Goal: Find specific page/section: Find specific page/section

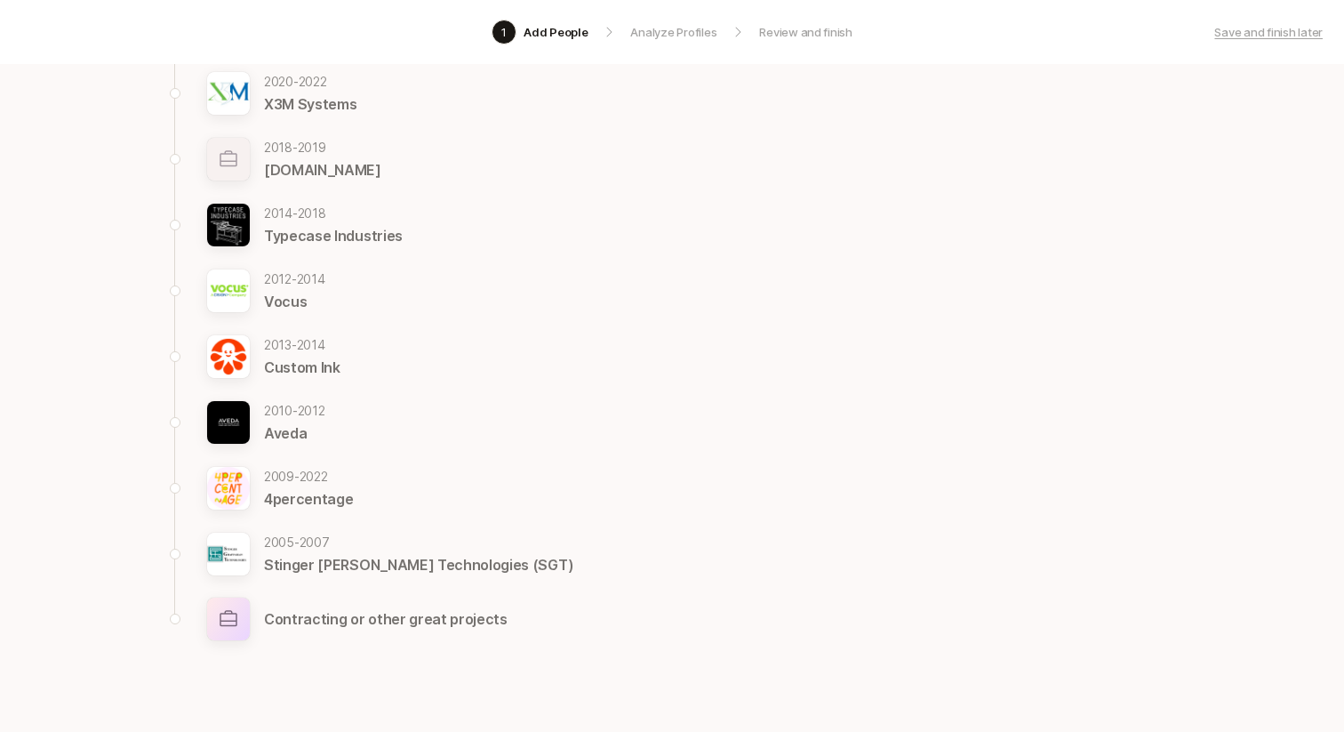
scroll to position [748, 0]
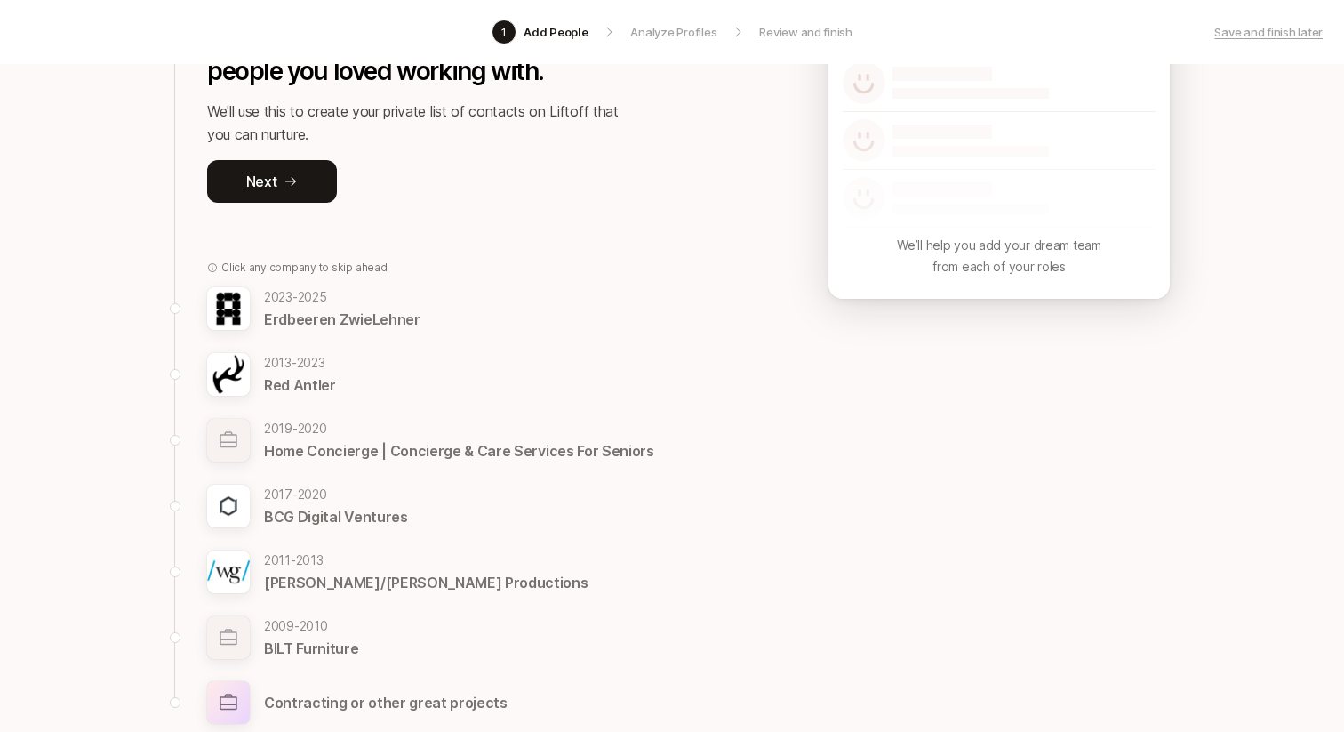
scroll to position [271, 0]
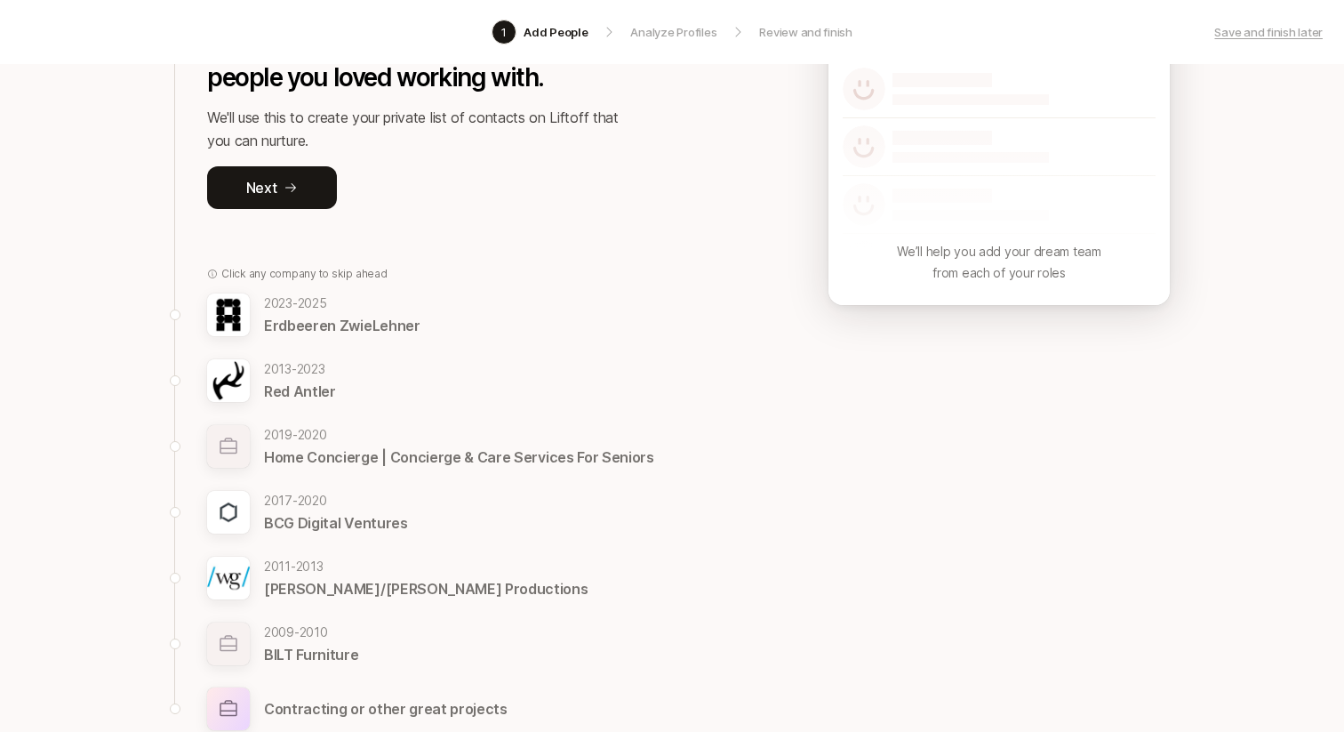
click at [468, 458] on p "Home Concierge | Concierge & Care Services For Seniors" at bounding box center [459, 456] width 390 height 23
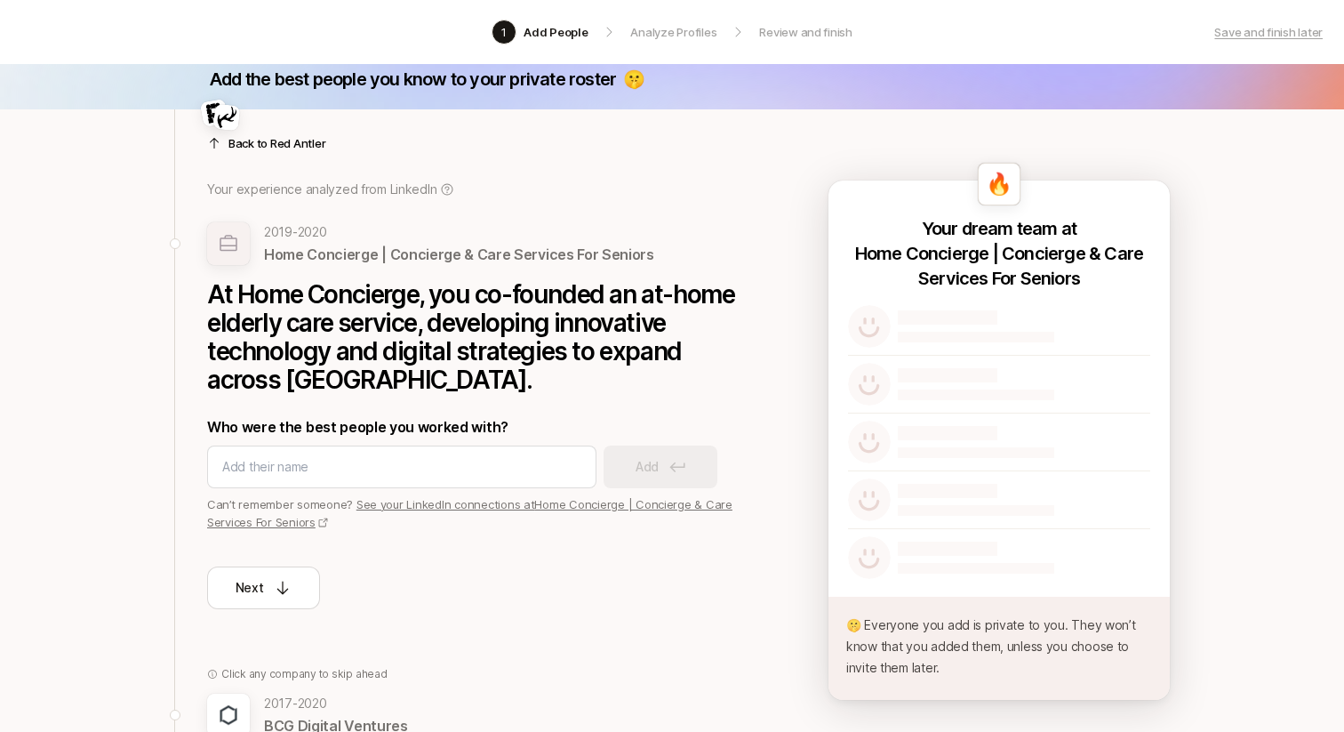
scroll to position [0, 0]
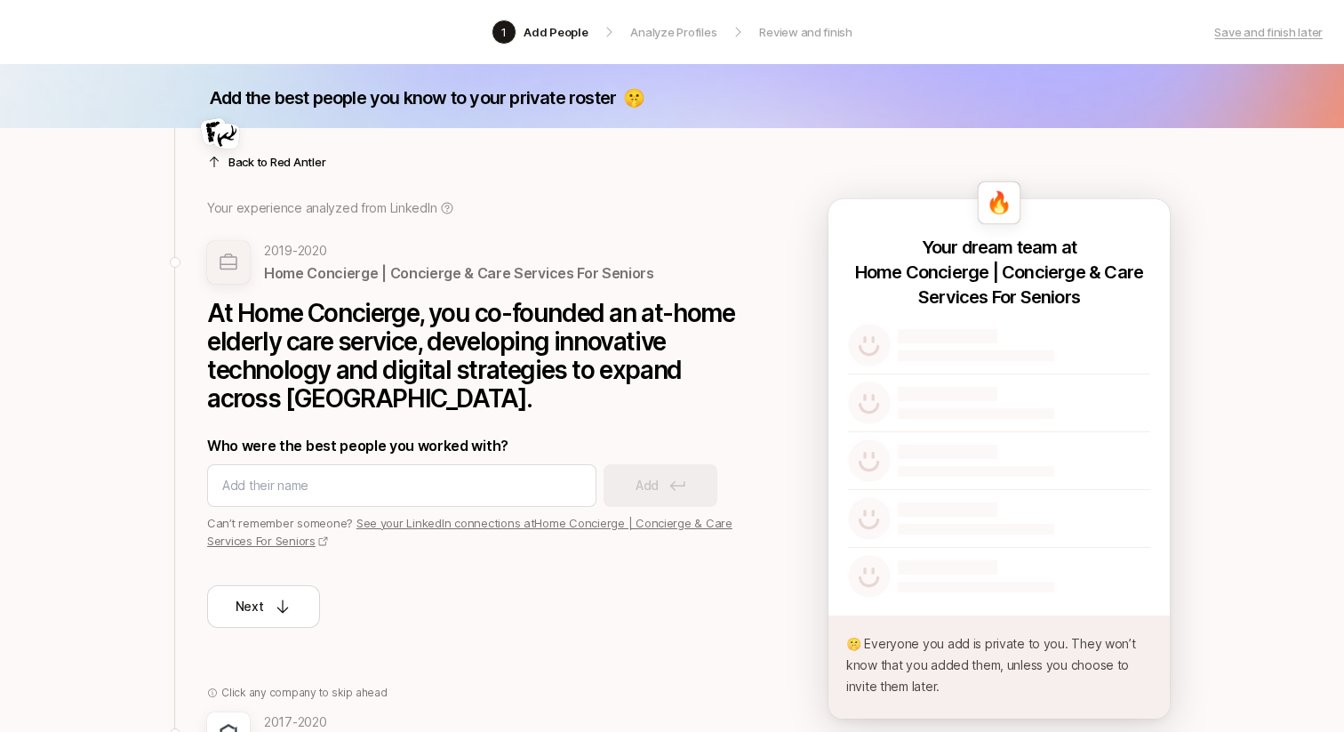
click at [271, 153] on div at bounding box center [473, 140] width 533 height 43
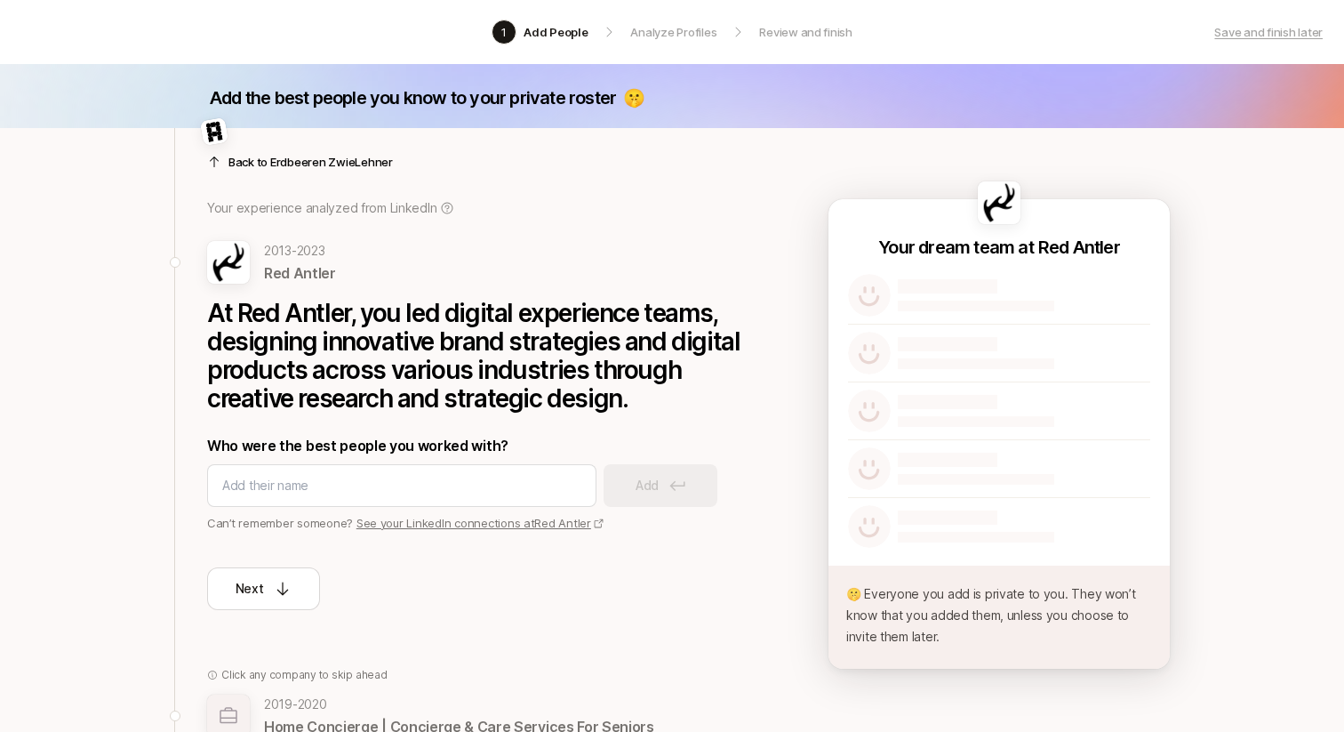
click at [267, 160] on div at bounding box center [473, 140] width 533 height 43
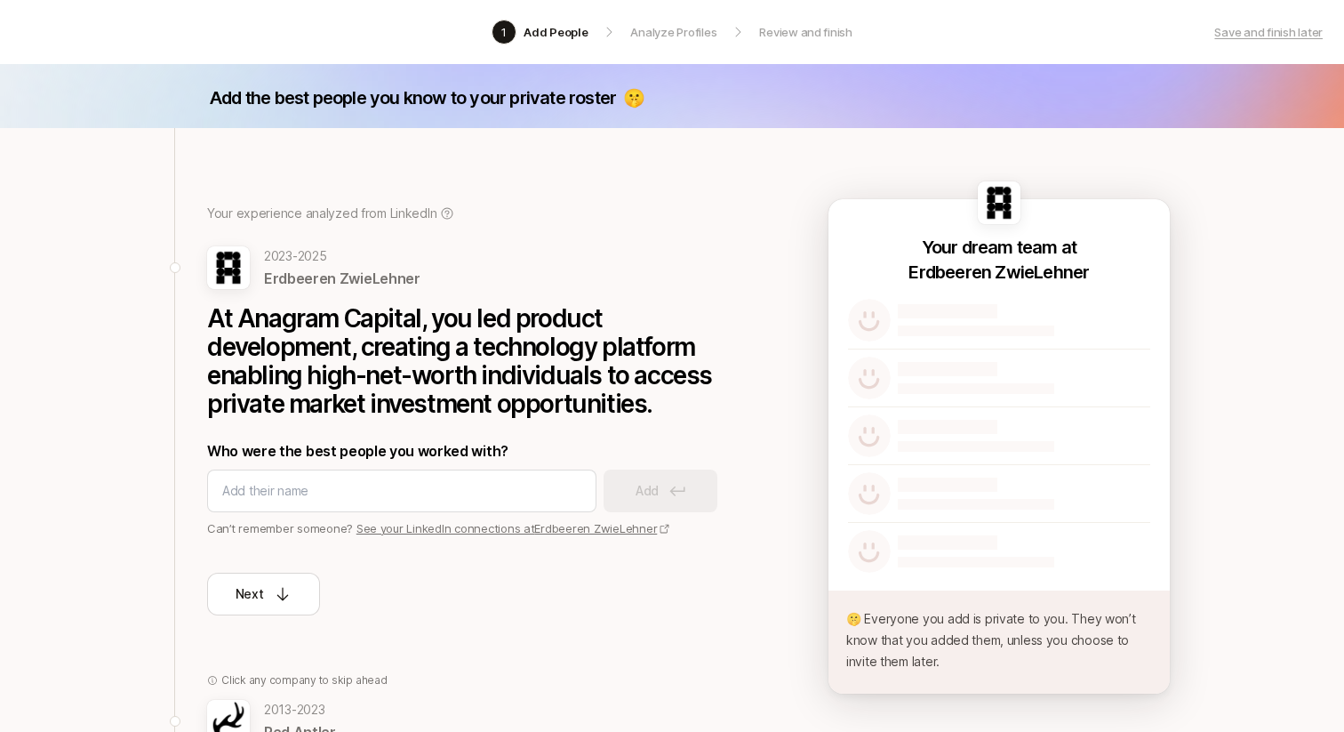
click at [166, 207] on div "Your experience analyzed from LinkedIn 2023 - 2025 Erdbeeren ZwieLehner At Anag…" at bounding box center [672, 695] width 1024 height 1134
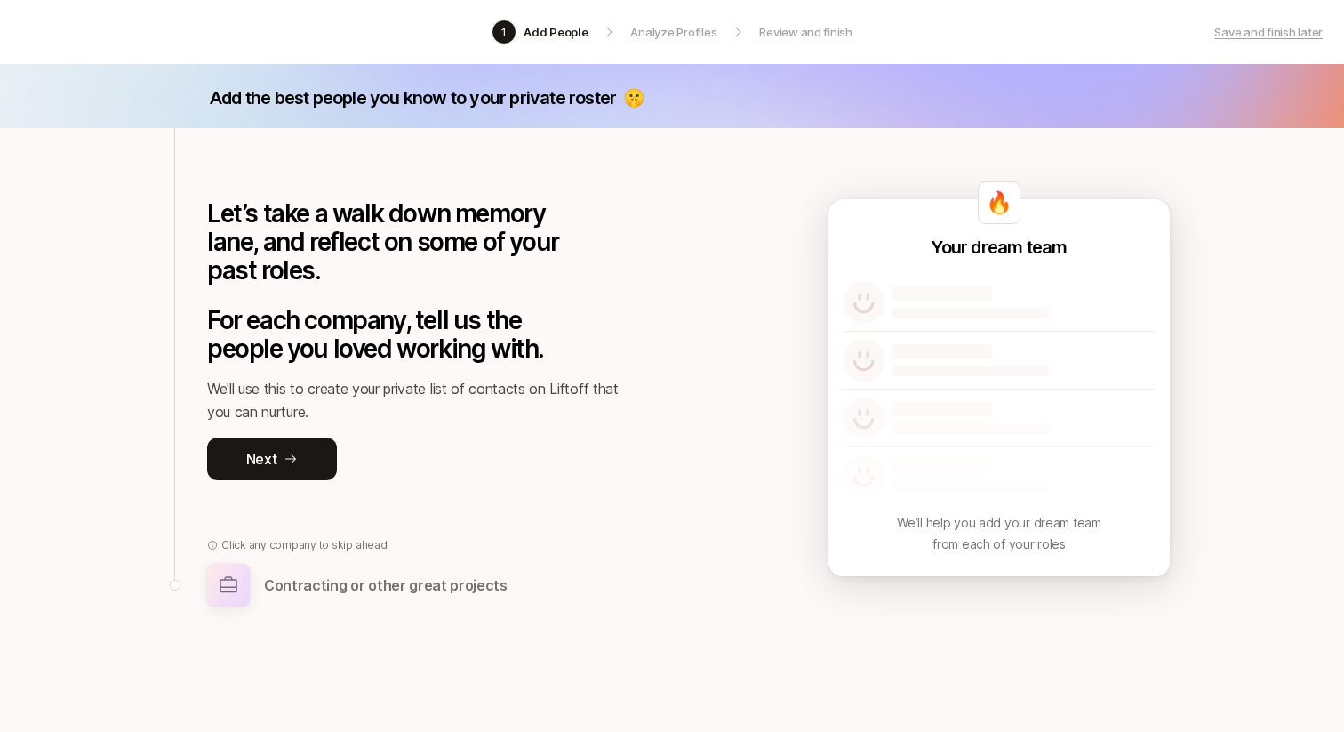
scroll to position [24, 0]
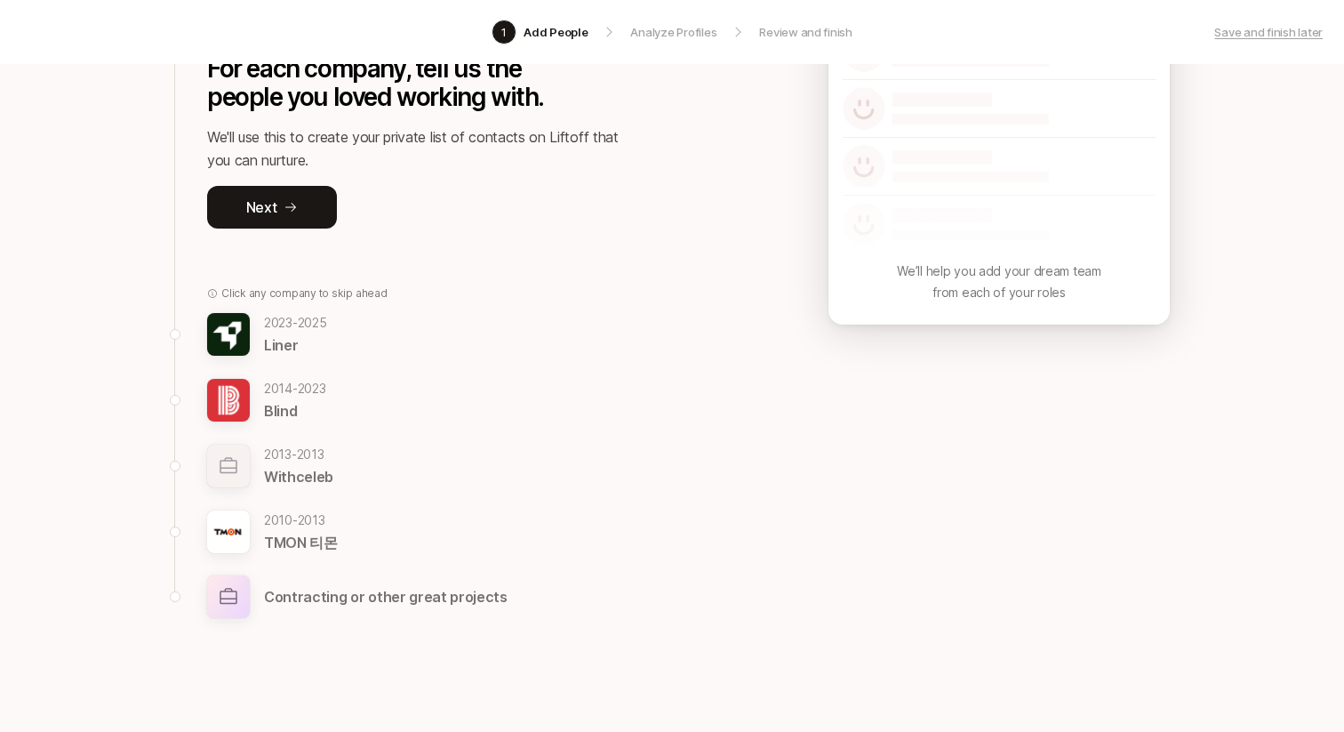
scroll to position [287, 0]
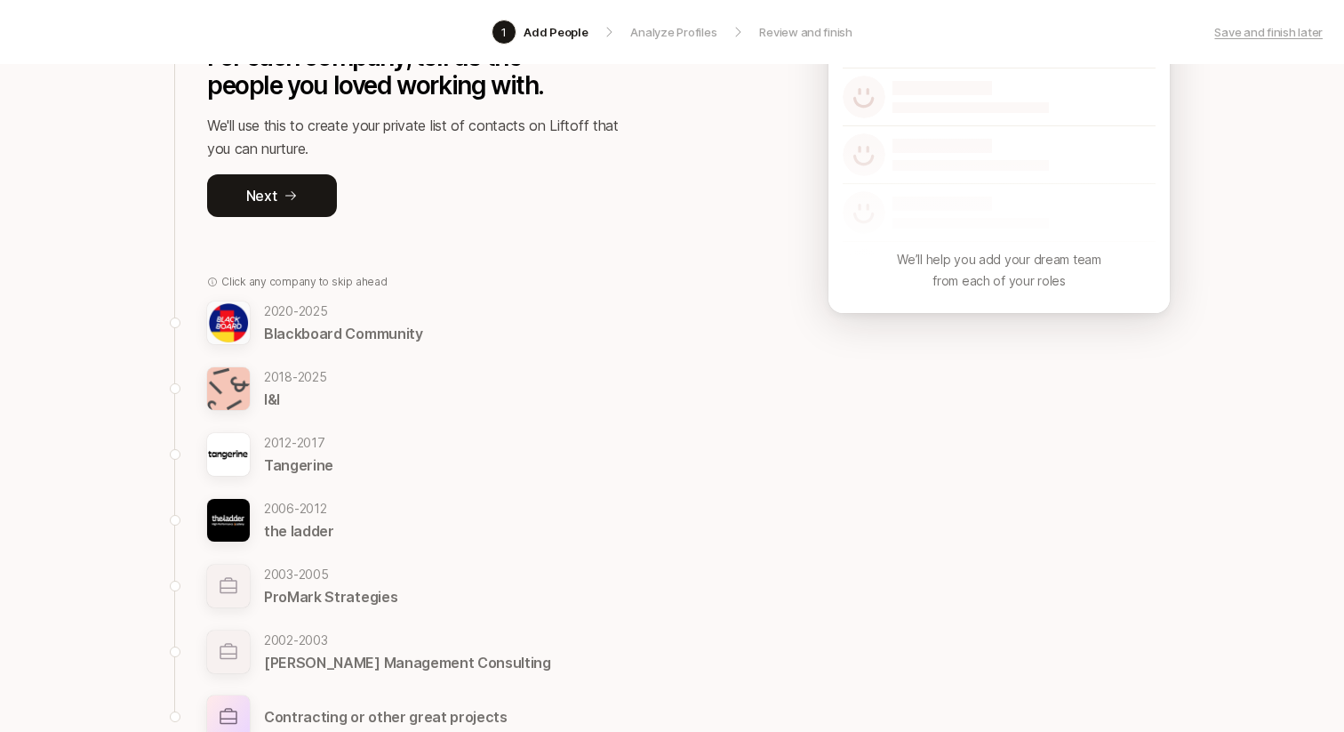
scroll to position [419, 0]
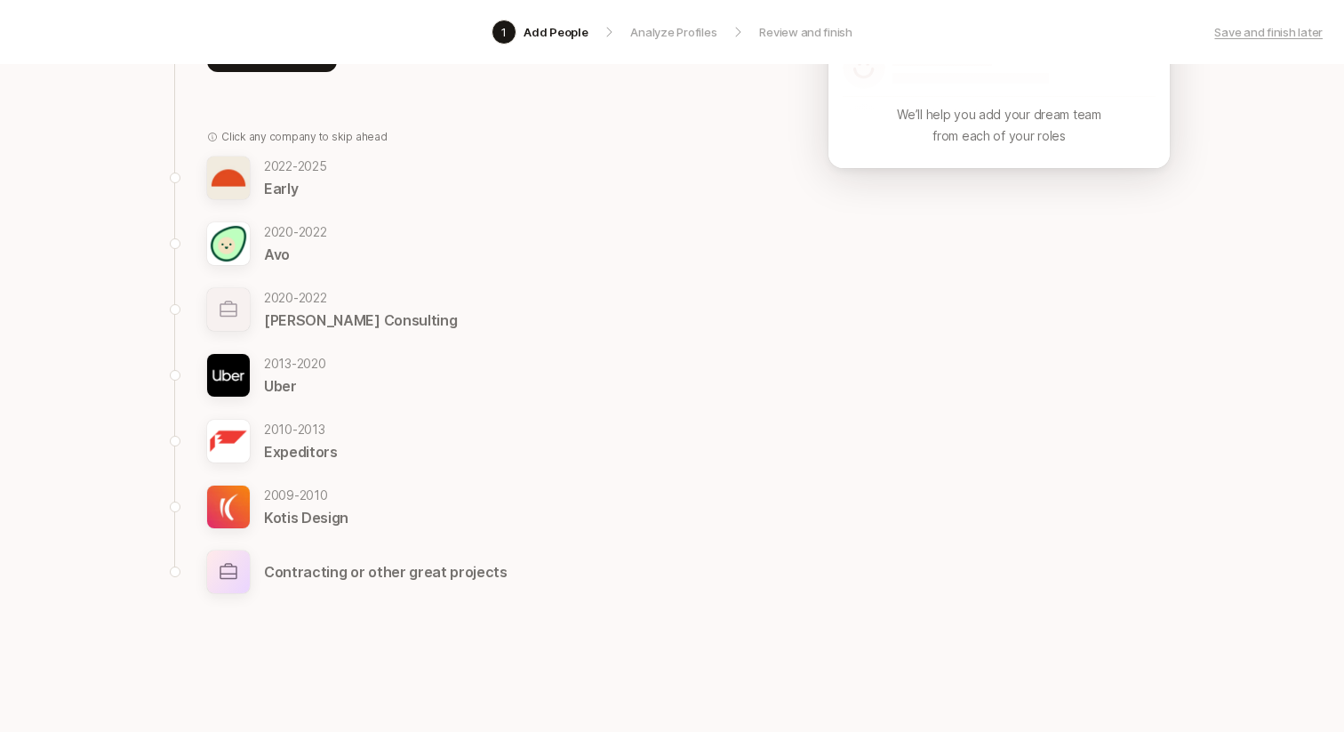
scroll to position [419, 0]
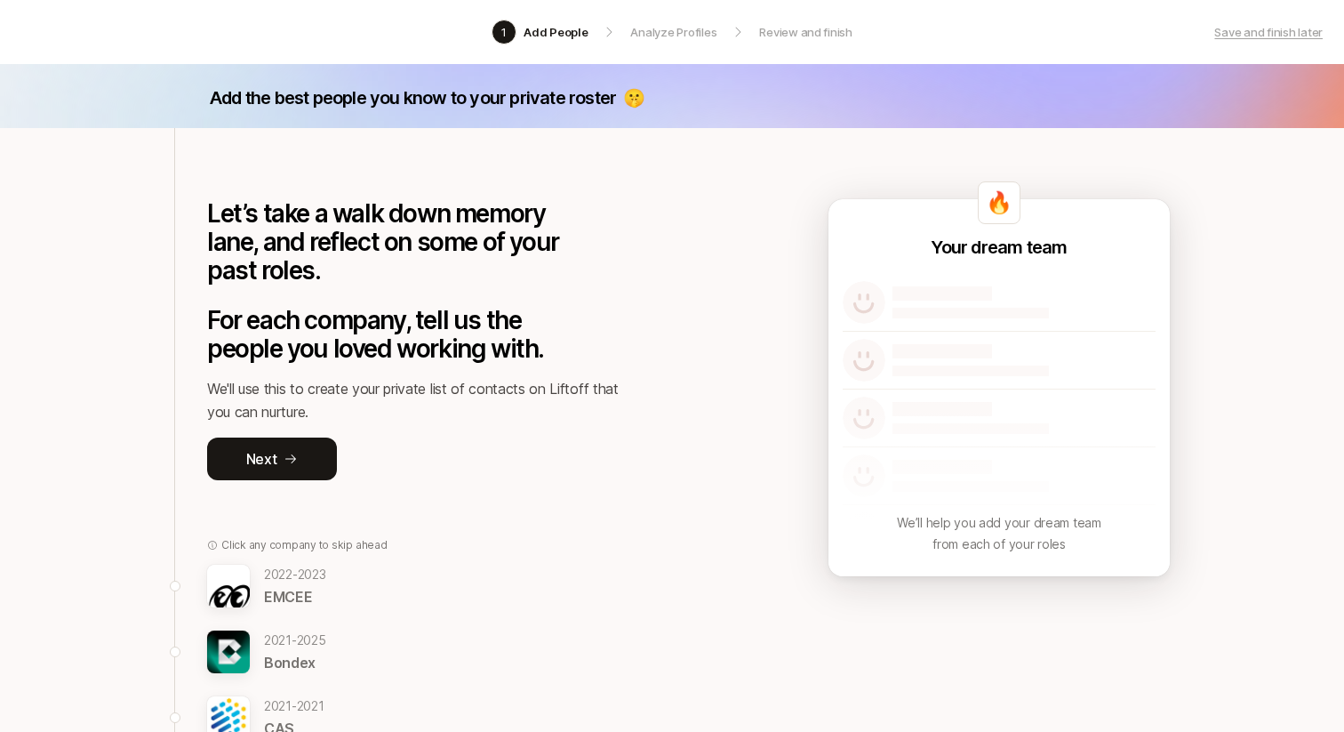
scroll to position [1, 0]
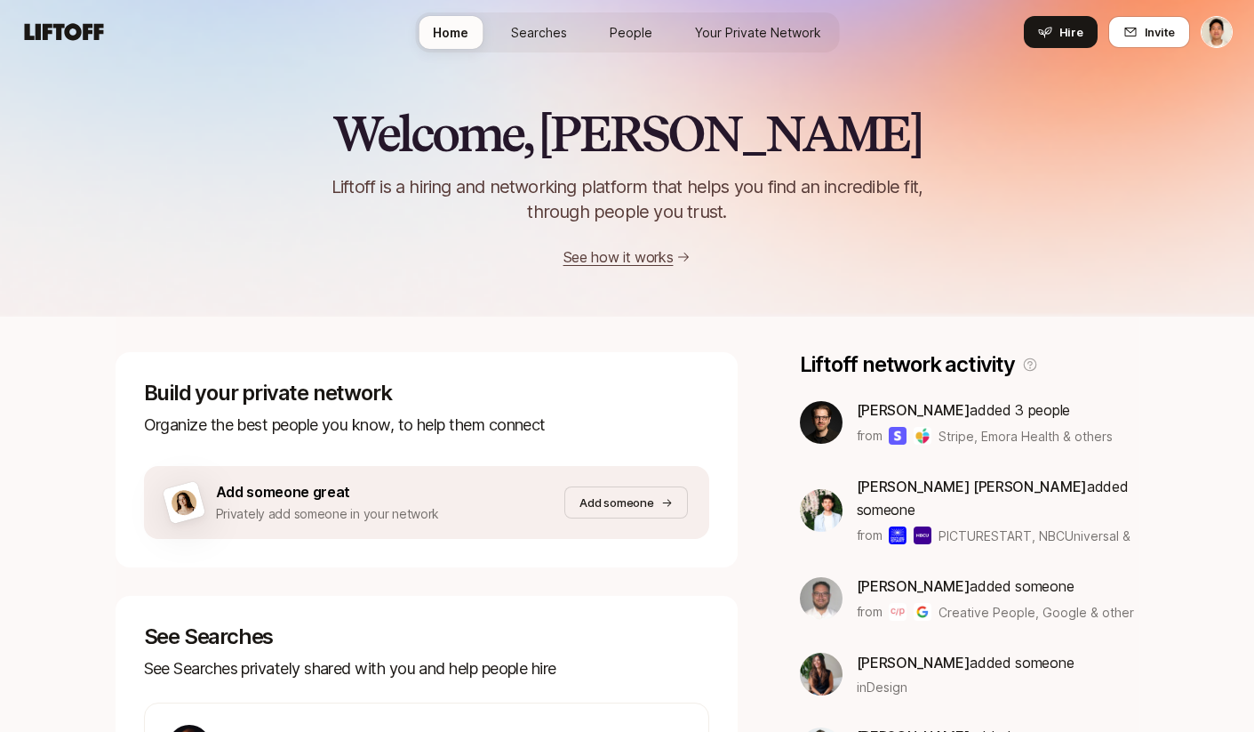
click at [577, 25] on link "Searches" at bounding box center [539, 32] width 84 height 33
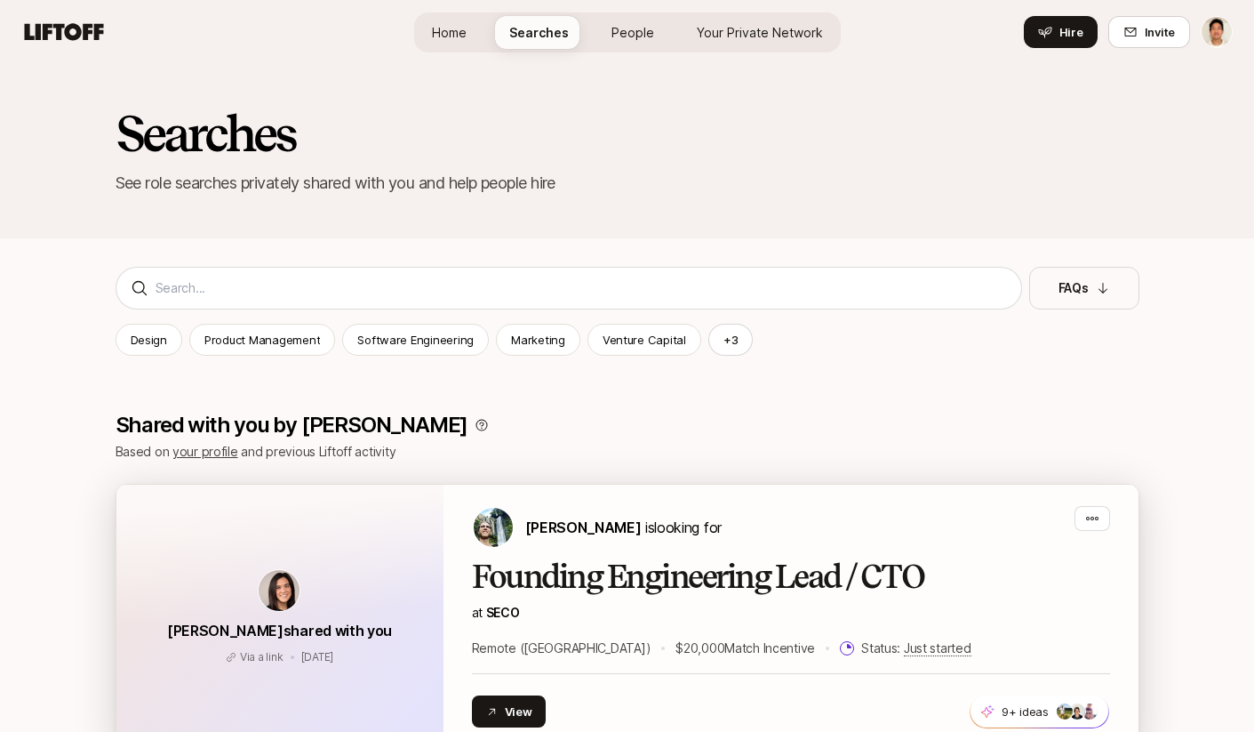
click at [793, 531] on div "[PERSON_NAME] is looking for" at bounding box center [791, 527] width 638 height 43
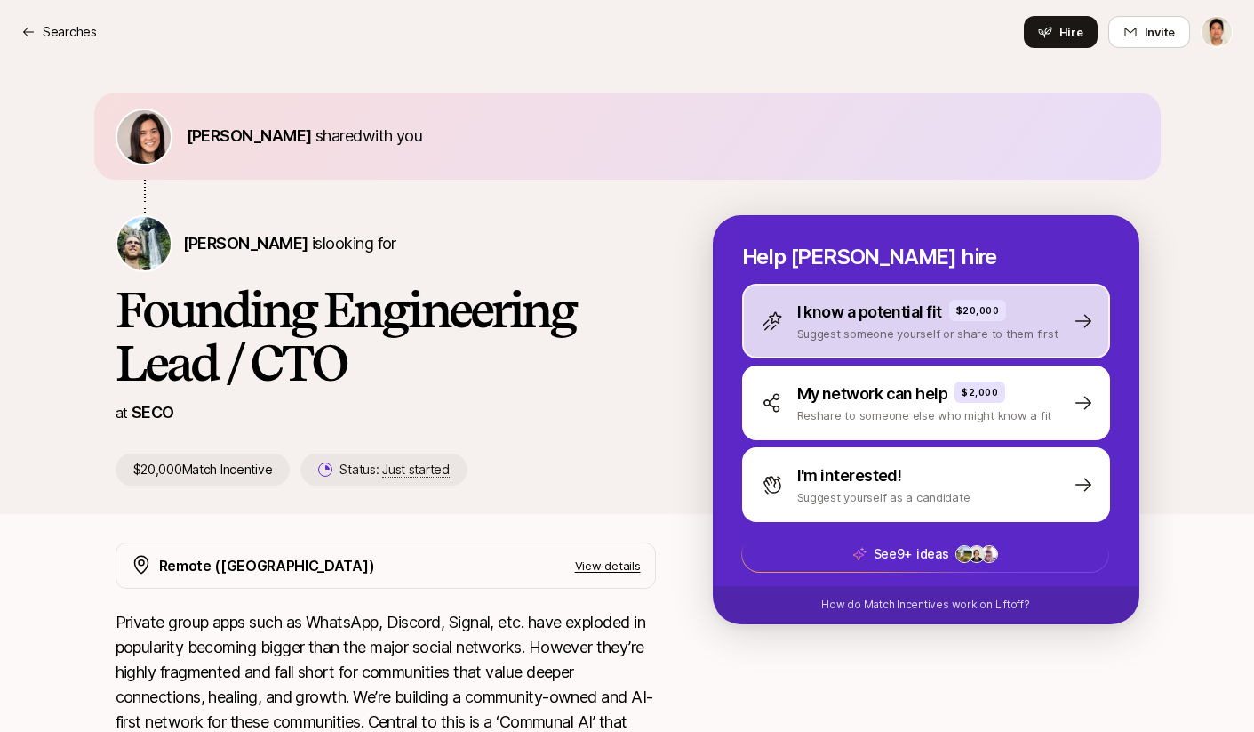
click at [877, 324] on p "Suggest someone yourself or share to them first" at bounding box center [927, 333] width 261 height 18
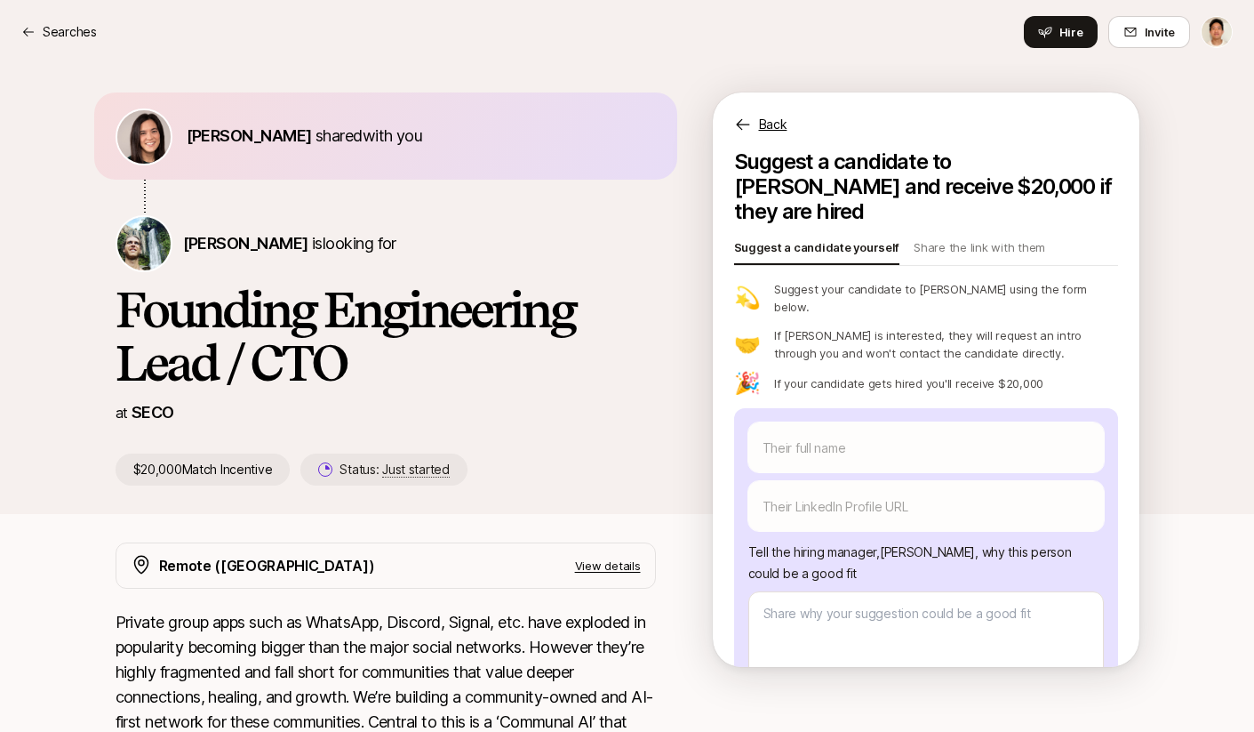
scroll to position [109, 0]
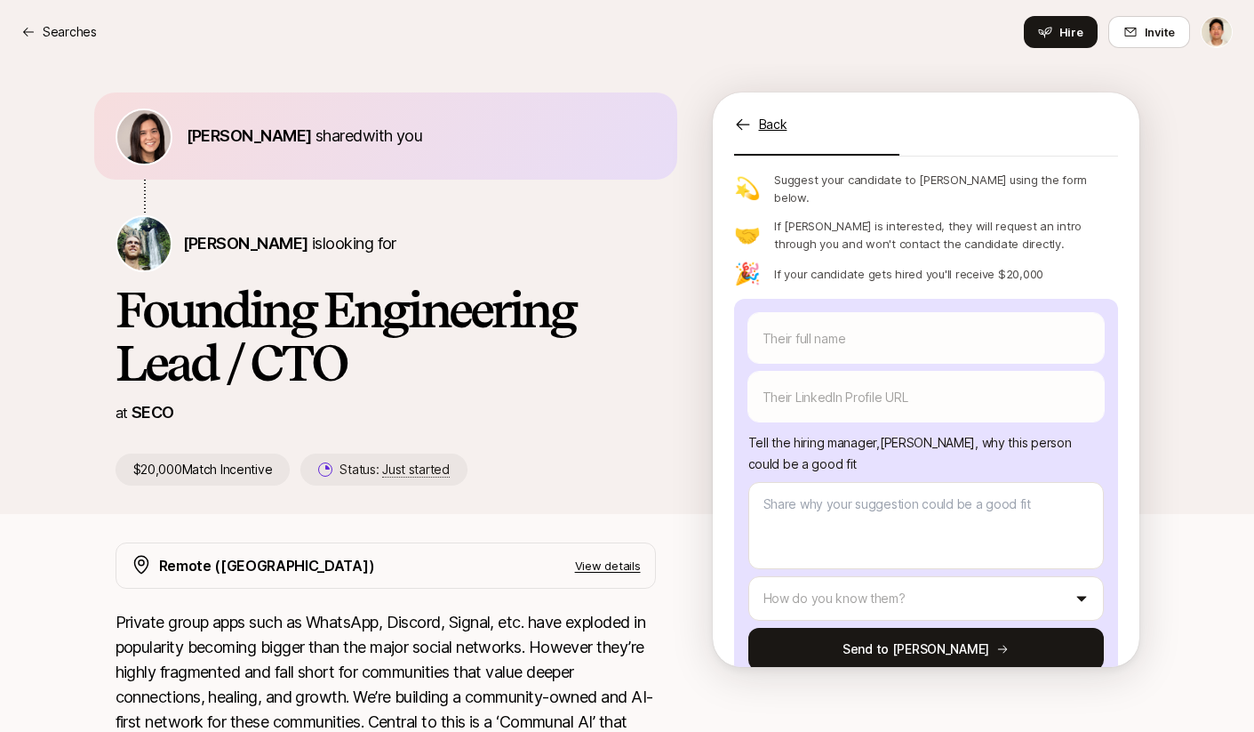
click at [732, 114] on div "Back" at bounding box center [926, 113] width 427 height 43
